Goal: Task Accomplishment & Management: Manage account settings

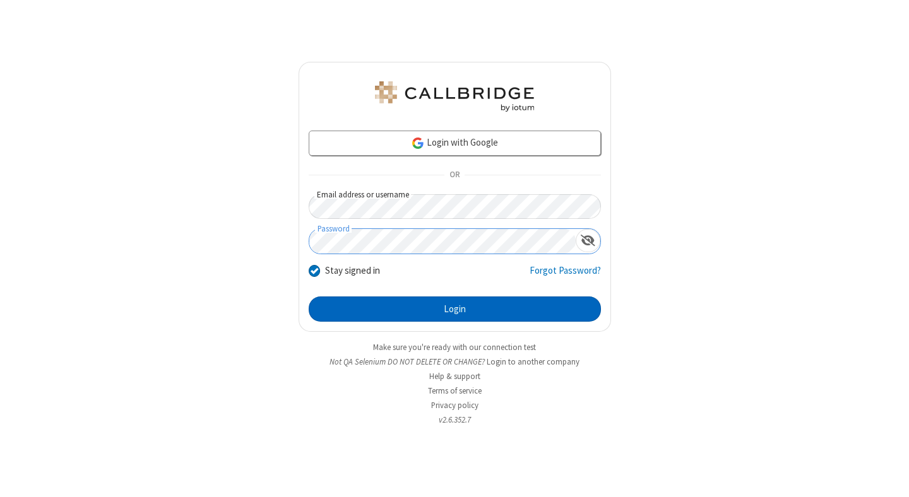
click at [454, 309] on button "Login" at bounding box center [455, 309] width 292 height 25
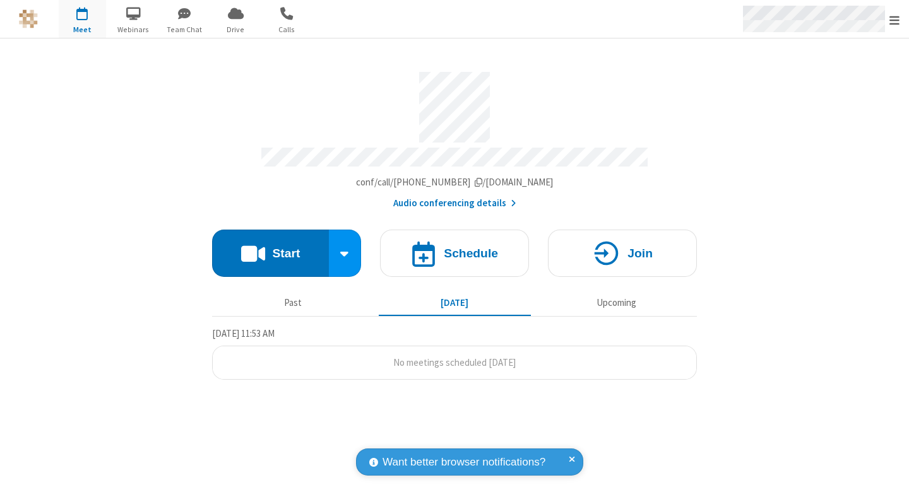
click at [894, 20] on span "Open menu" at bounding box center [894, 20] width 10 height 13
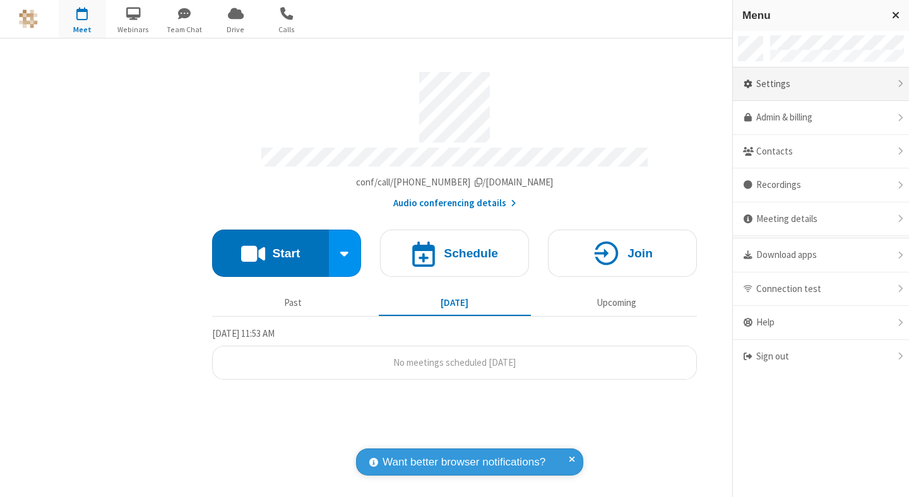
click at [820, 84] on div "Settings" at bounding box center [821, 85] width 176 height 34
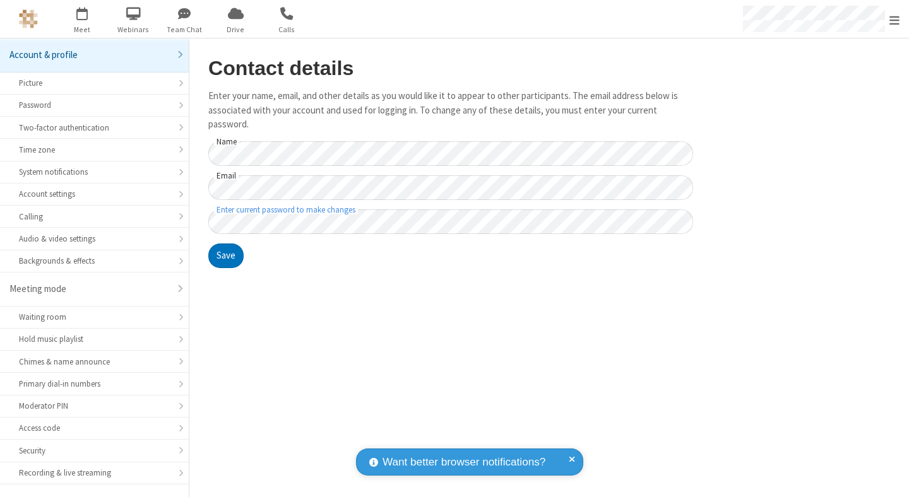
scroll to position [98, 0]
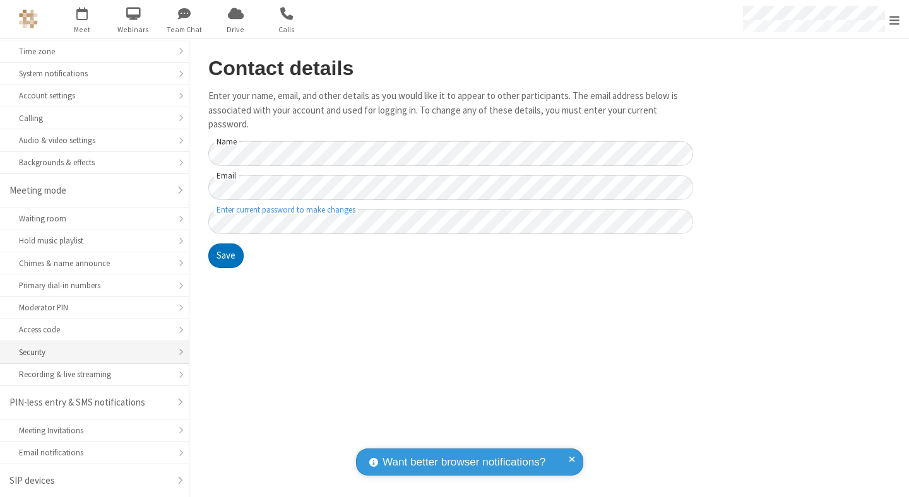
click at [90, 352] on div "Security" at bounding box center [94, 352] width 151 height 12
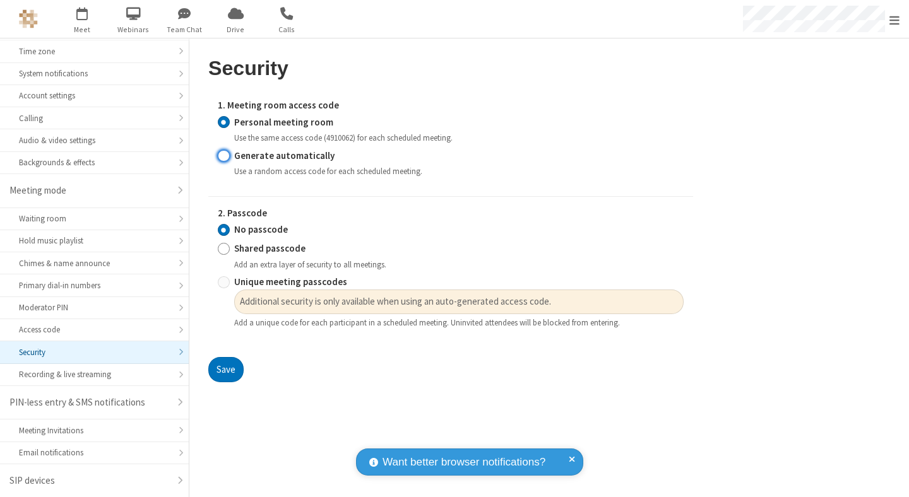
click at [223, 155] on input "Generate automatically" at bounding box center [224, 155] width 12 height 13
radio input "true"
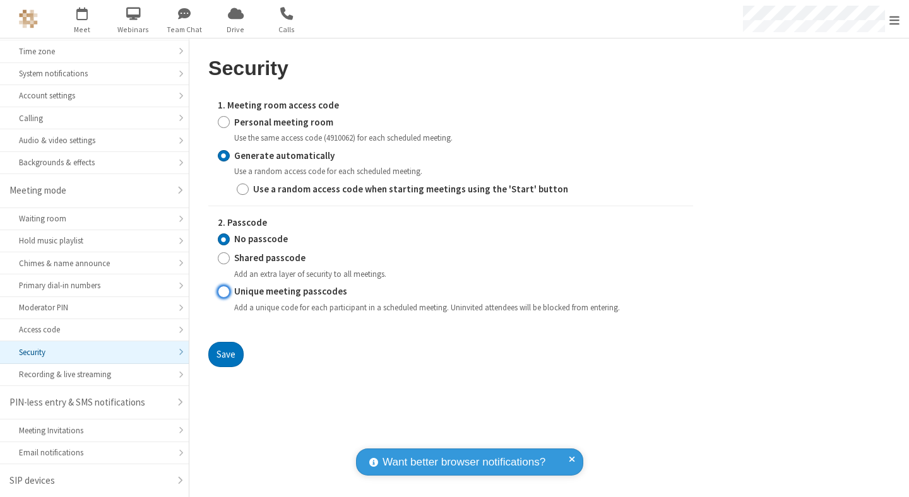
click at [223, 292] on input "Unique meeting passcodes" at bounding box center [224, 291] width 12 height 13
radio input "true"
click at [225, 354] on button "Save" at bounding box center [225, 354] width 35 height 25
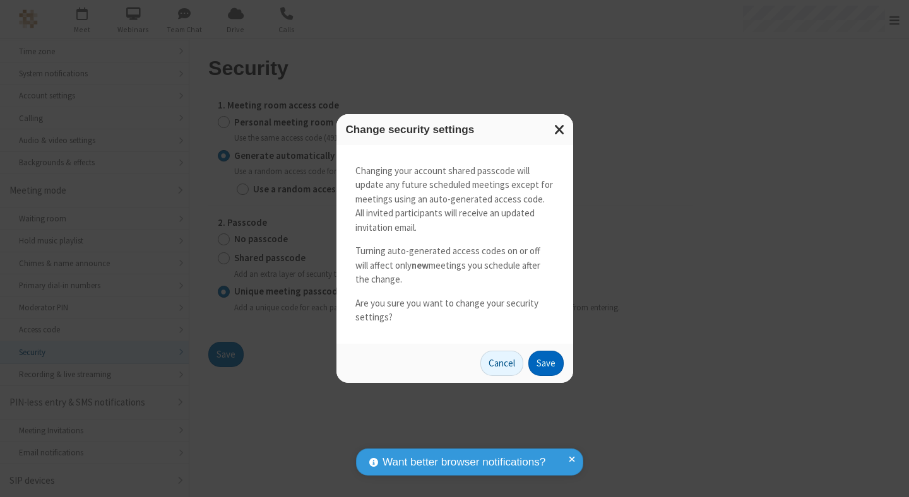
click at [545, 363] on button "Save" at bounding box center [545, 363] width 35 height 25
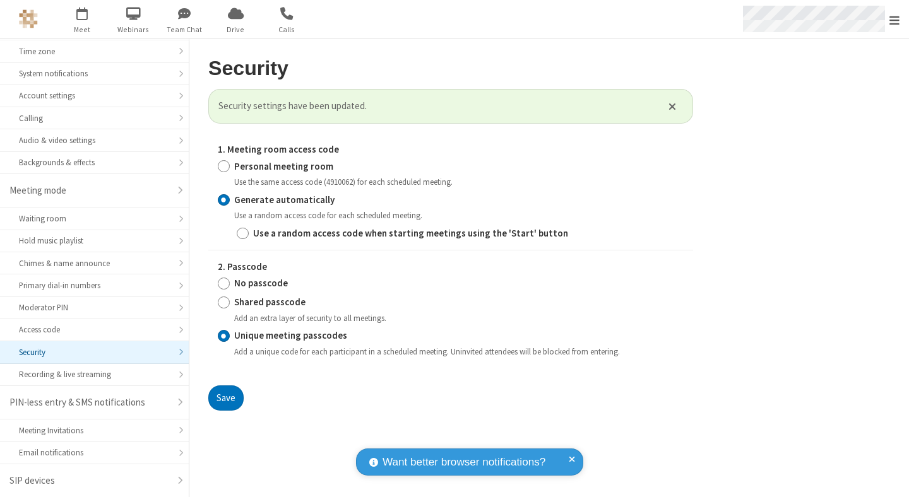
click at [894, 20] on span "Open menu" at bounding box center [894, 20] width 10 height 13
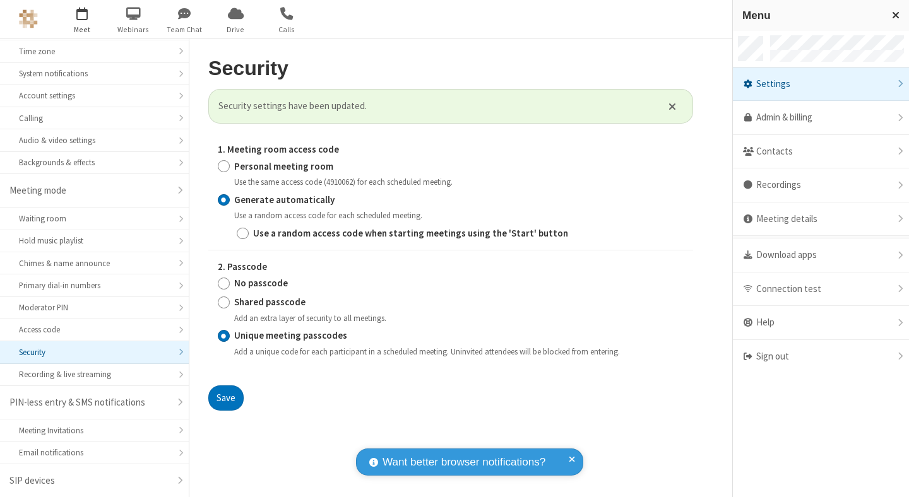
click at [82, 19] on span "button" at bounding box center [82, 13] width 47 height 21
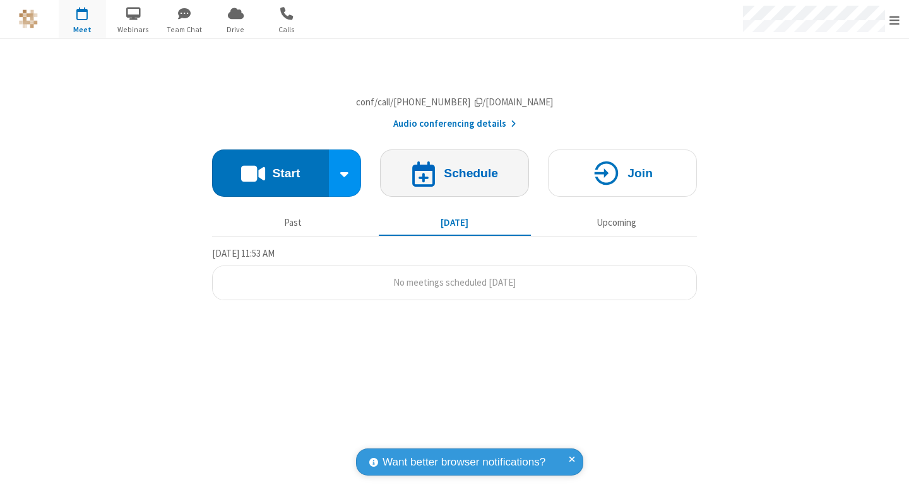
click at [454, 179] on h4 "Schedule" at bounding box center [471, 173] width 54 height 12
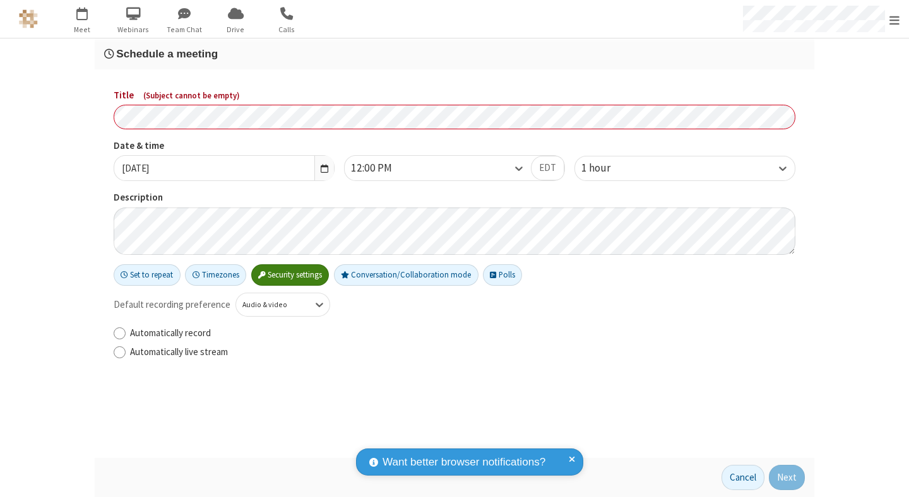
click at [454, 54] on h3 "Schedule a meeting" at bounding box center [454, 54] width 700 height 12
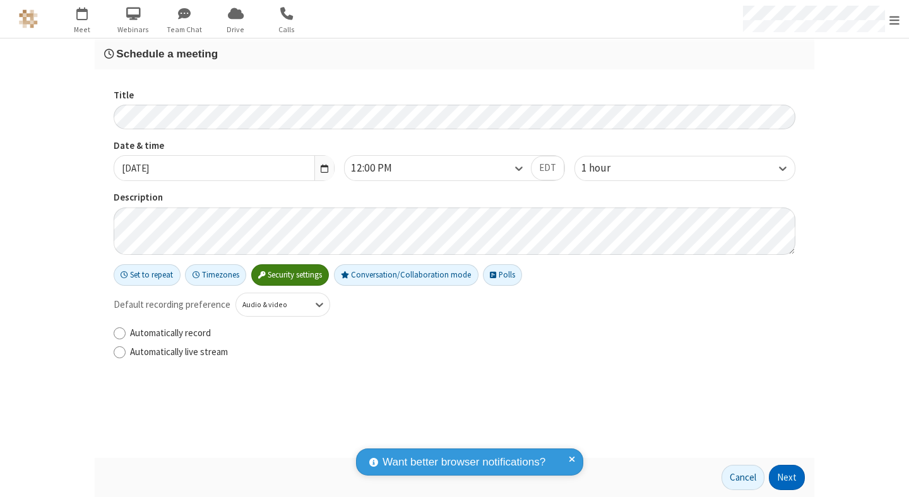
click at [787, 478] on button "Next" at bounding box center [787, 477] width 36 height 25
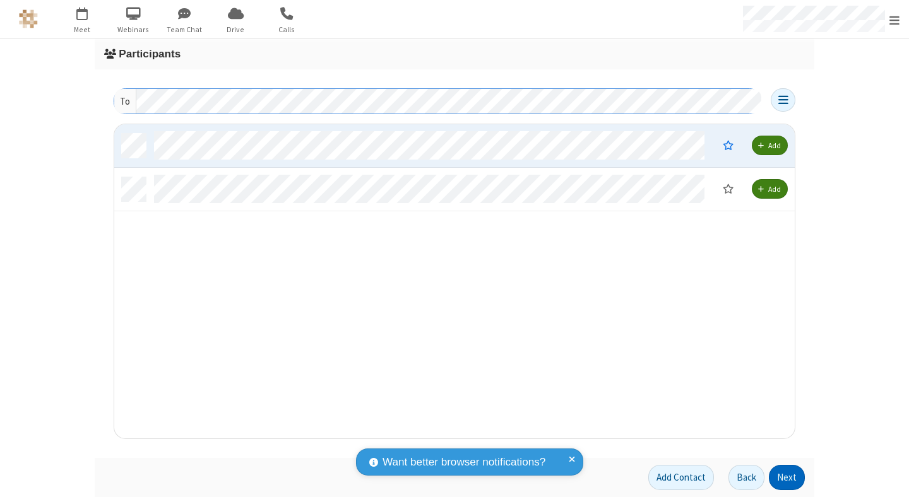
click at [787, 478] on button "Next" at bounding box center [787, 477] width 36 height 25
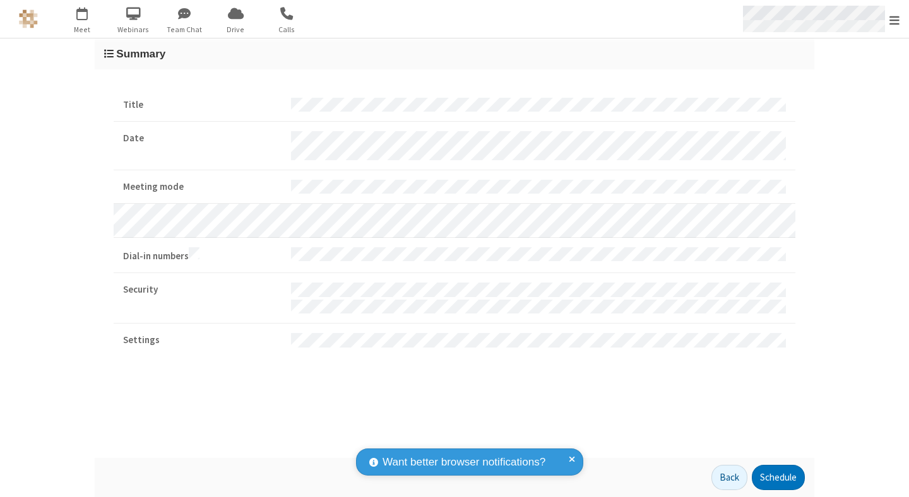
click at [894, 20] on span "Open menu" at bounding box center [894, 20] width 10 height 13
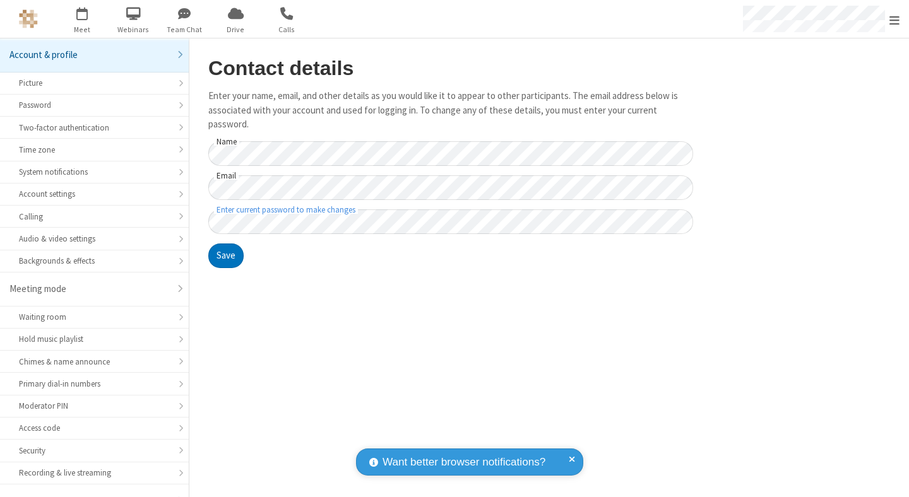
scroll to position [98, 0]
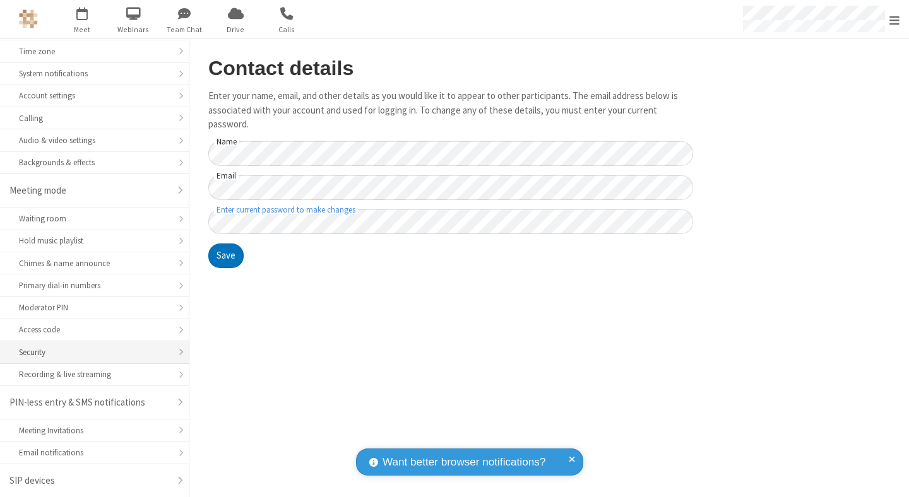
click at [90, 352] on div "Security" at bounding box center [94, 352] width 151 height 12
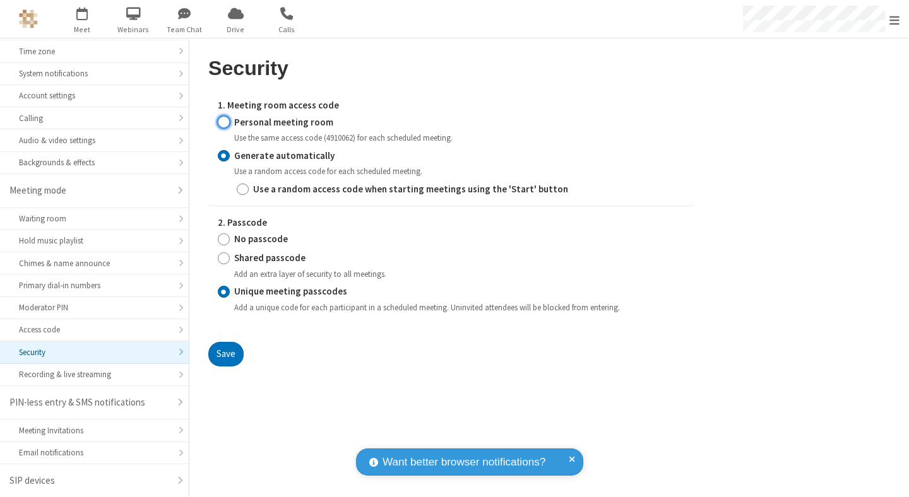
click at [223, 122] on input "Personal meeting room" at bounding box center [224, 121] width 12 height 13
radio input "true"
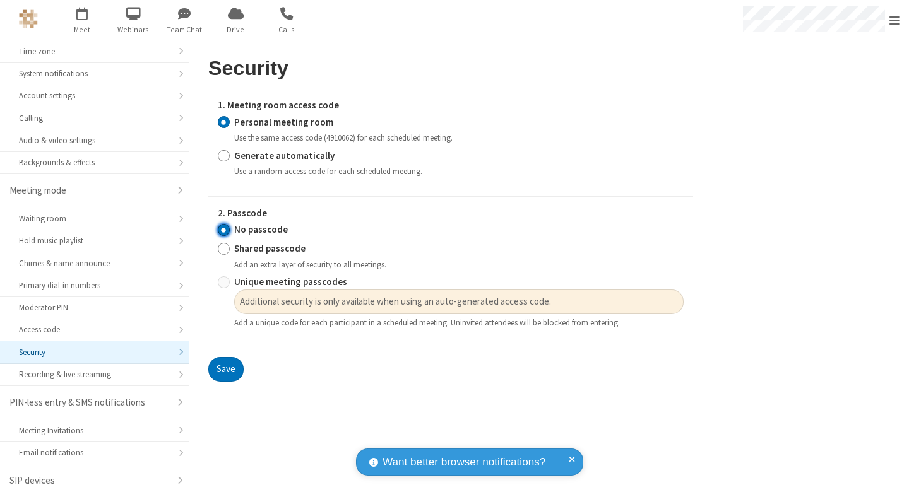
click at [223, 230] on input "No passcode" at bounding box center [224, 229] width 12 height 13
click at [225, 370] on button "Save" at bounding box center [225, 369] width 35 height 25
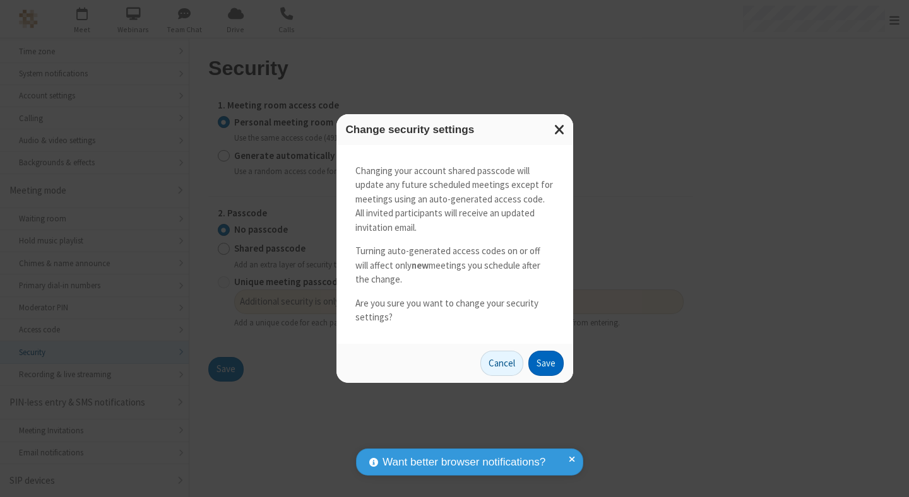
click at [545, 363] on button "Save" at bounding box center [545, 363] width 35 height 25
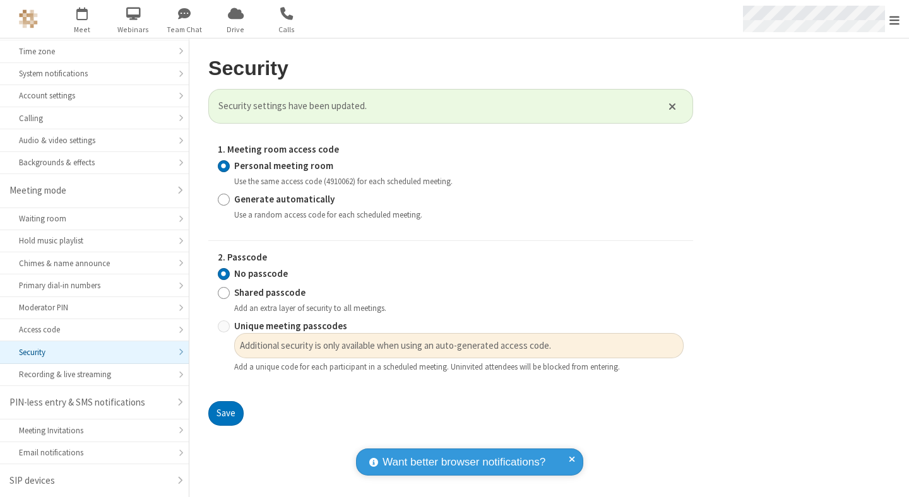
click at [894, 19] on span "Open menu" at bounding box center [894, 20] width 10 height 13
